Goal: Information Seeking & Learning: Learn about a topic

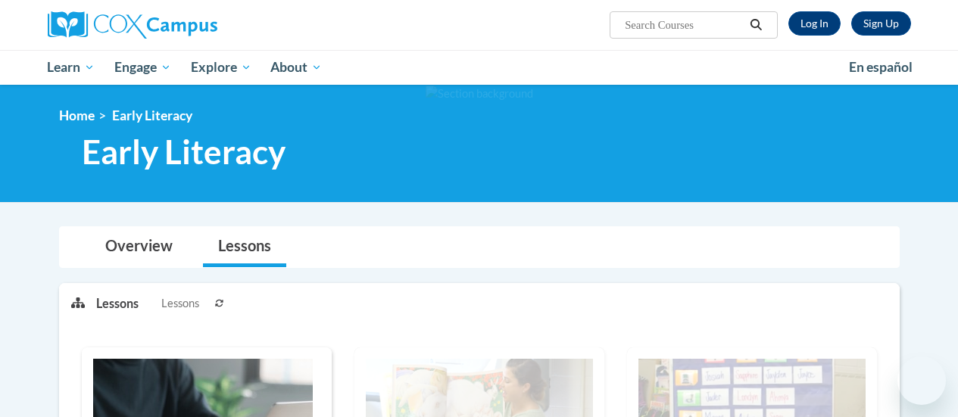
click at [820, 23] on link "Log In" at bounding box center [815, 23] width 52 height 24
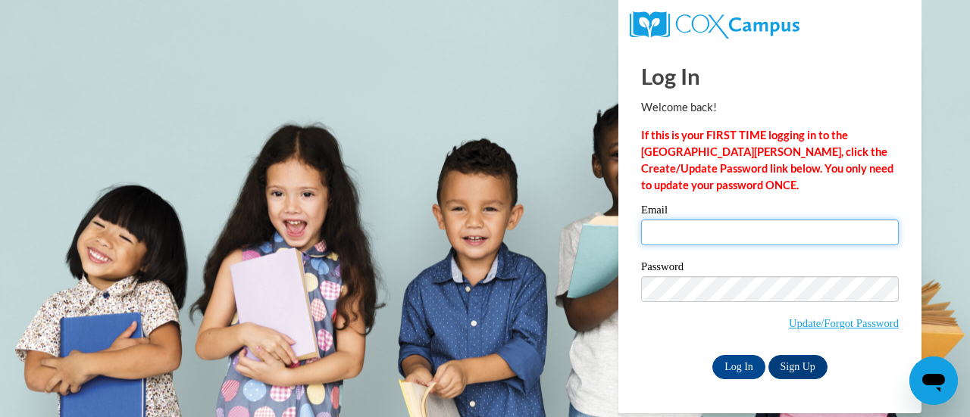
click at [691, 245] on input "Email" at bounding box center [770, 233] width 258 height 26
click at [673, 230] on input "Email" at bounding box center [770, 233] width 258 height 26
type input "kateejl1013@gmail.com"
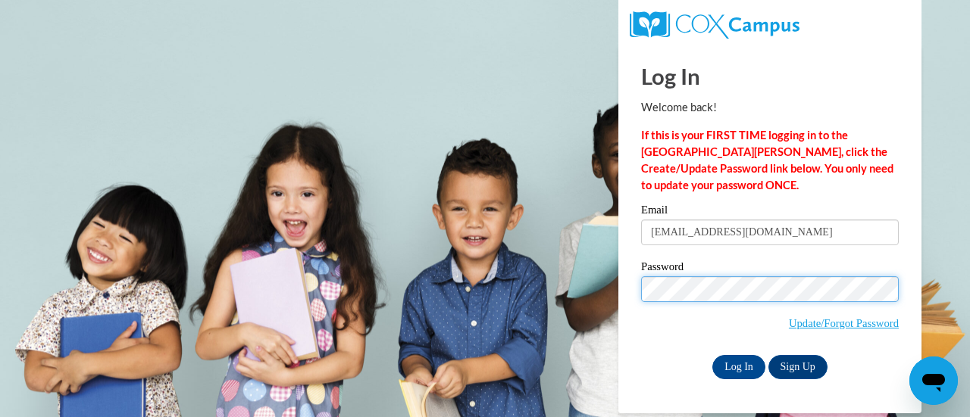
click at [712, 355] on input "Log In" at bounding box center [738, 367] width 53 height 24
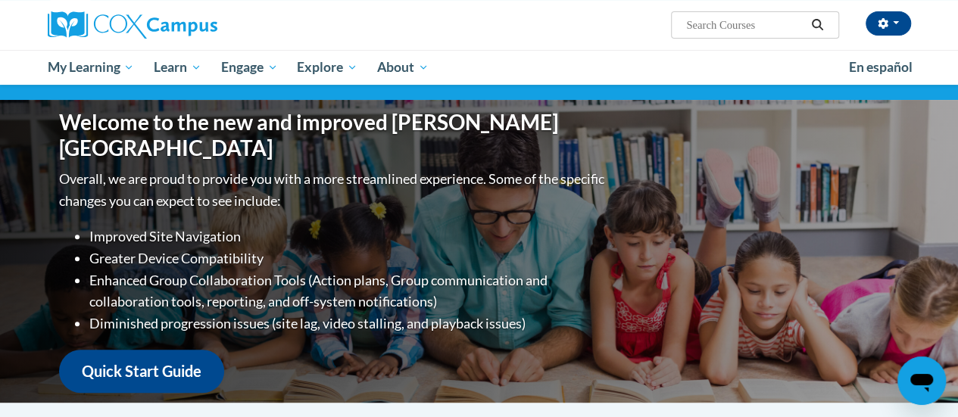
scroll to position [134, 0]
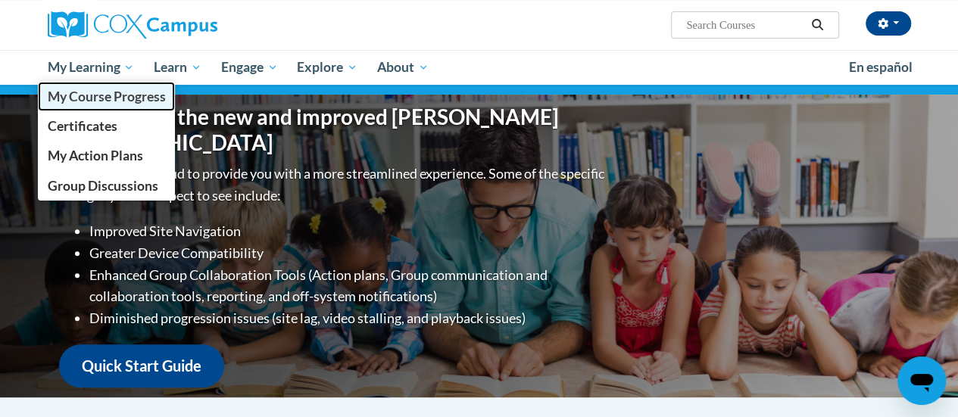
click at [98, 96] on span "My Course Progress" at bounding box center [106, 97] width 118 height 16
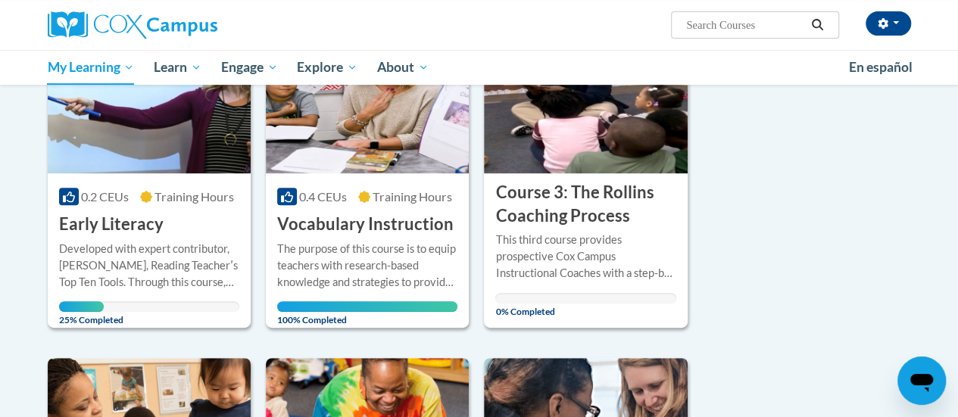
scroll to position [259, 0]
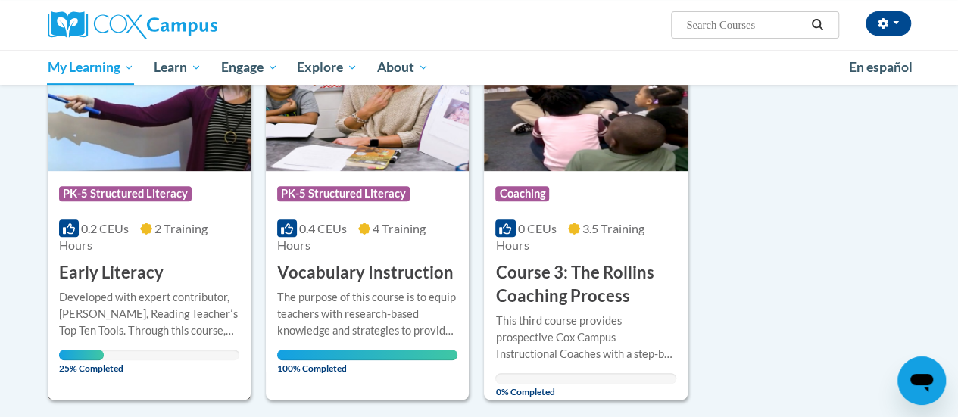
click at [158, 302] on div "Developed with expert contributor, Dr. Deborah Glaser, Reading Teacherʹs Top Te…" at bounding box center [149, 314] width 180 height 50
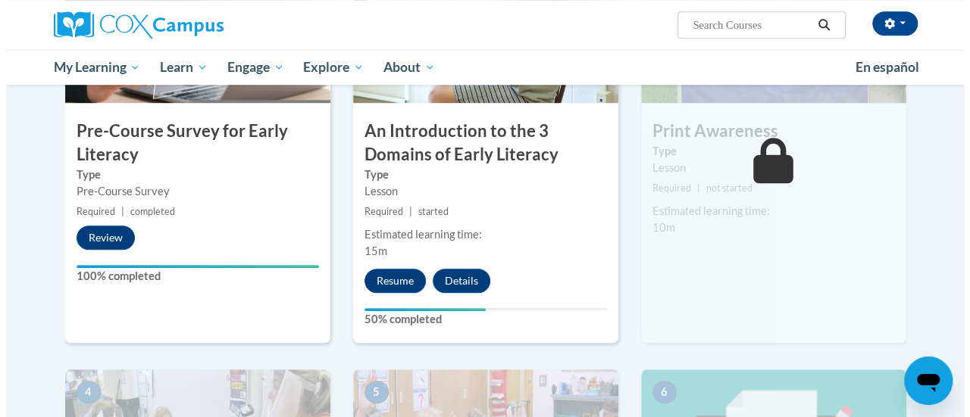
scroll to position [450, 0]
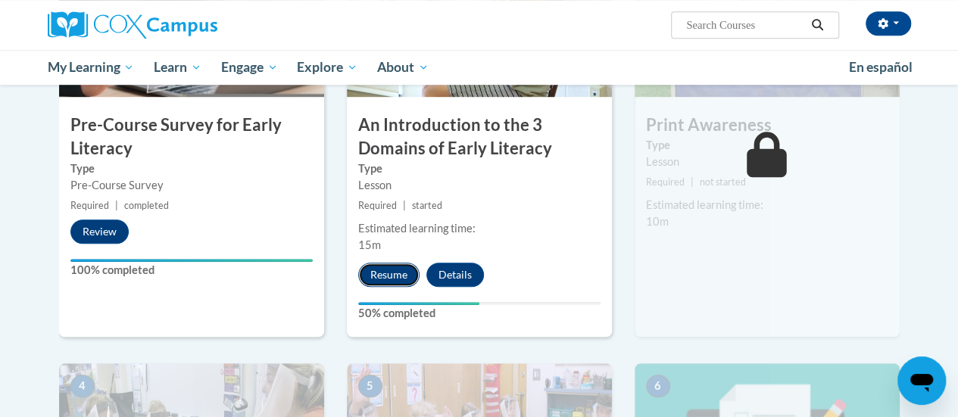
click at [386, 273] on button "Resume" at bounding box center [388, 275] width 61 height 24
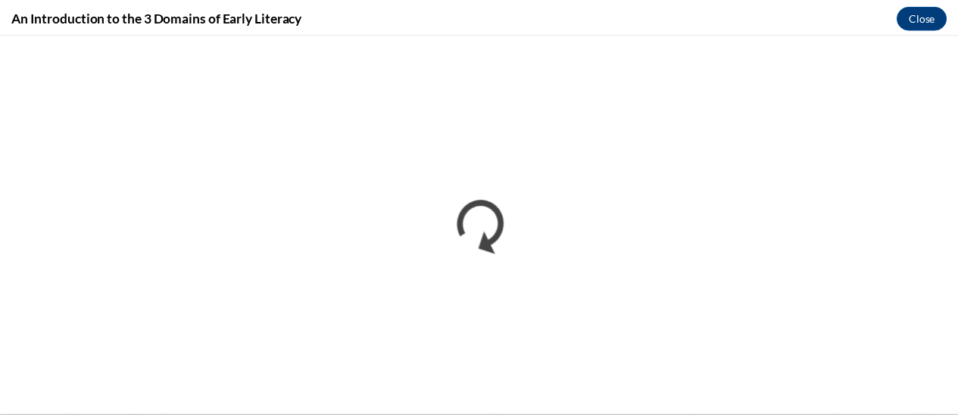
scroll to position [0, 0]
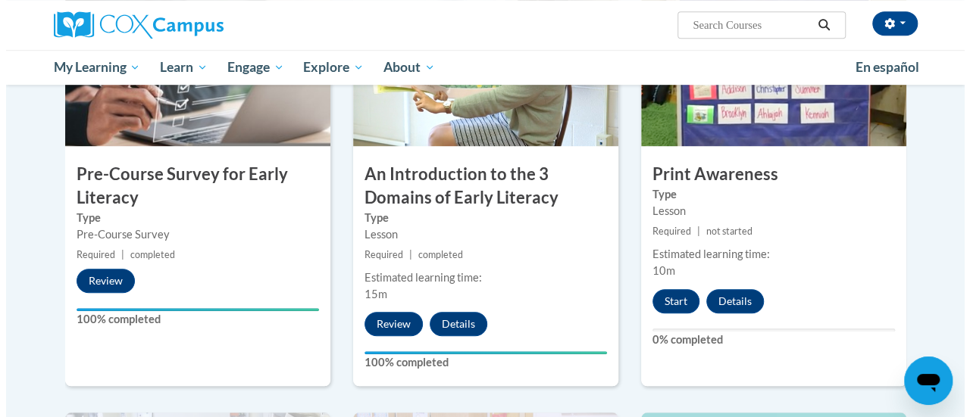
scroll to position [406, 0]
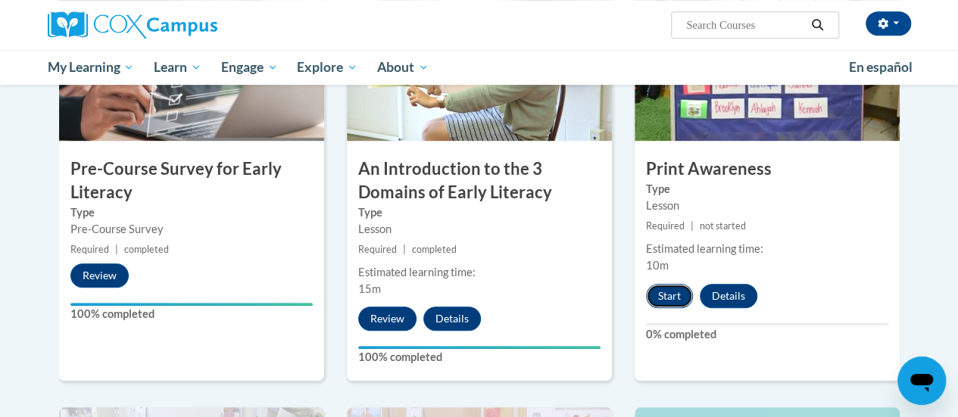
click at [667, 286] on button "Start" at bounding box center [669, 296] width 47 height 24
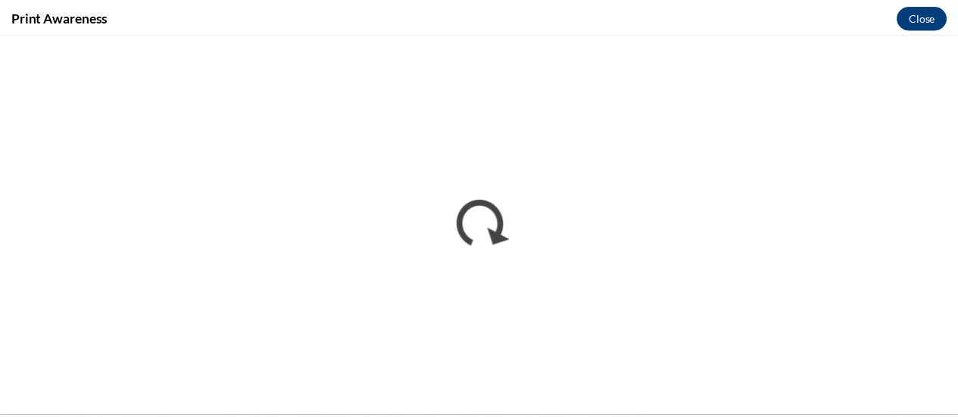
scroll to position [0, 0]
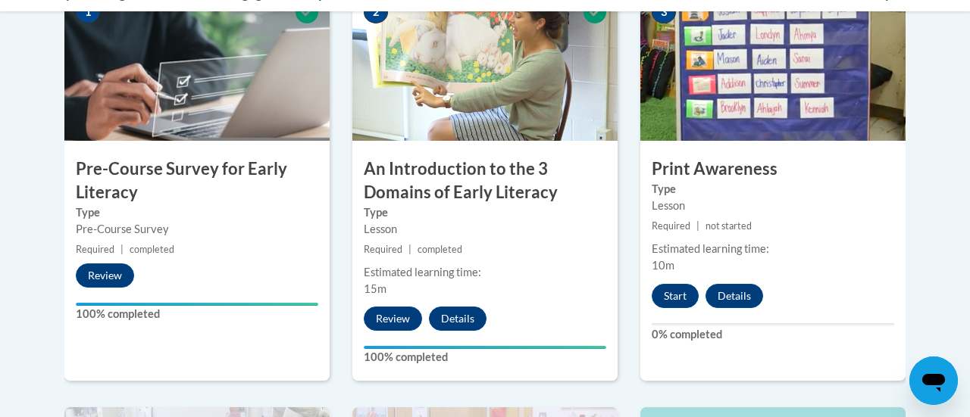
click at [891, 99] on div at bounding box center [485, 208] width 970 height 417
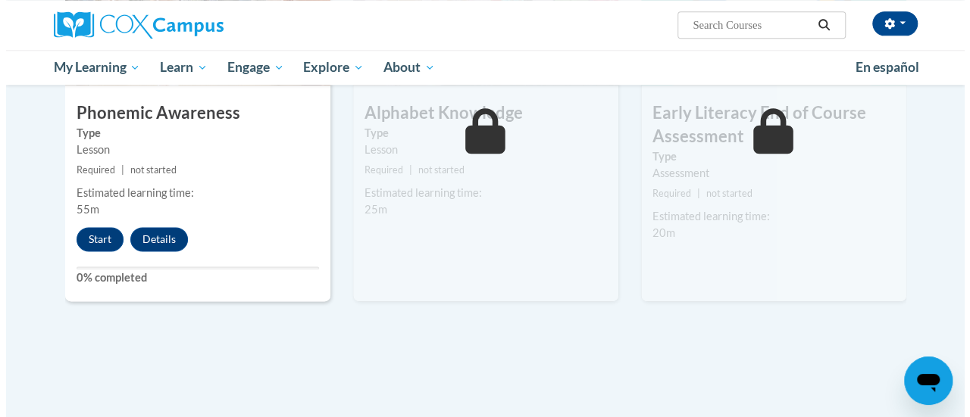
scroll to position [883, 0]
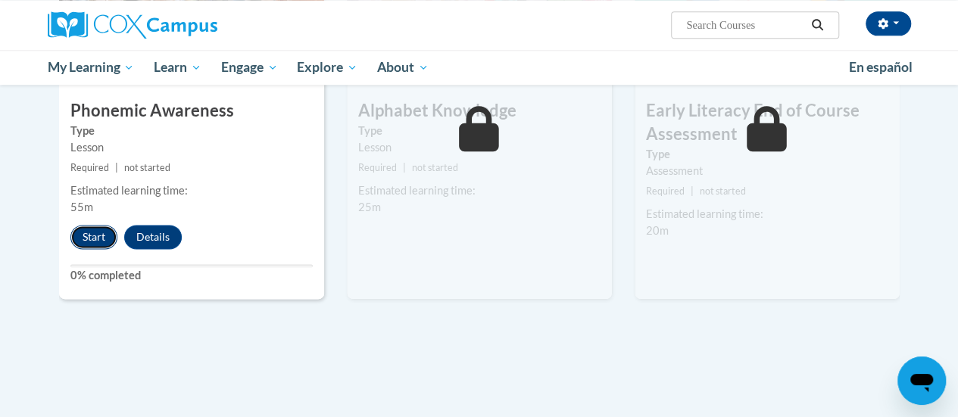
click at [102, 233] on button "Start" at bounding box center [93, 237] width 47 height 24
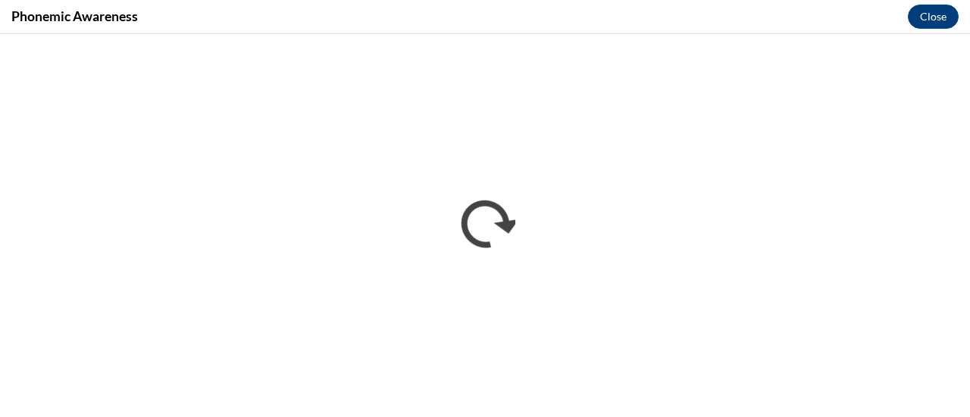
scroll to position [0, 0]
